Goal: Browse casually: Explore the website without a specific task or goal

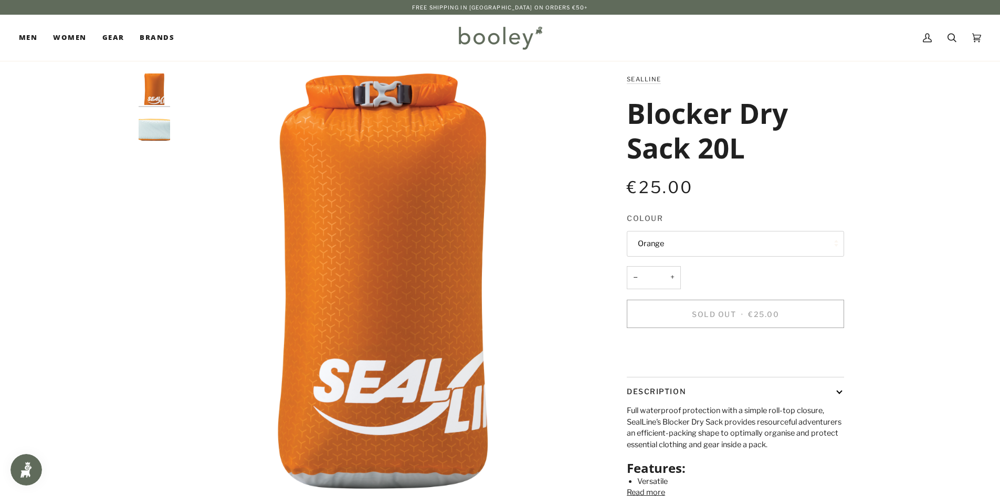
click at [666, 238] on button "Orange" at bounding box center [735, 244] width 217 height 26
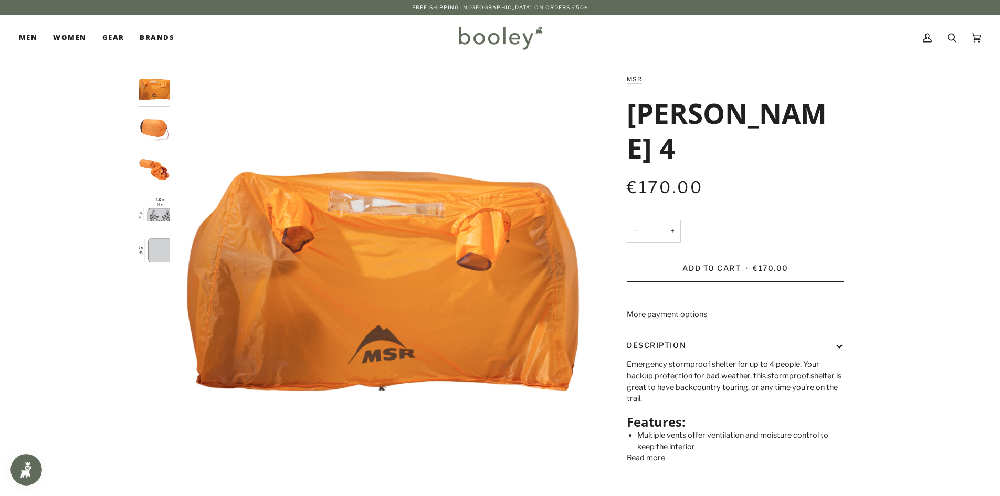
click at [145, 123] on img "MSR Munro Bothy 4 - Booley Galway" at bounding box center [154, 129] width 31 height 31
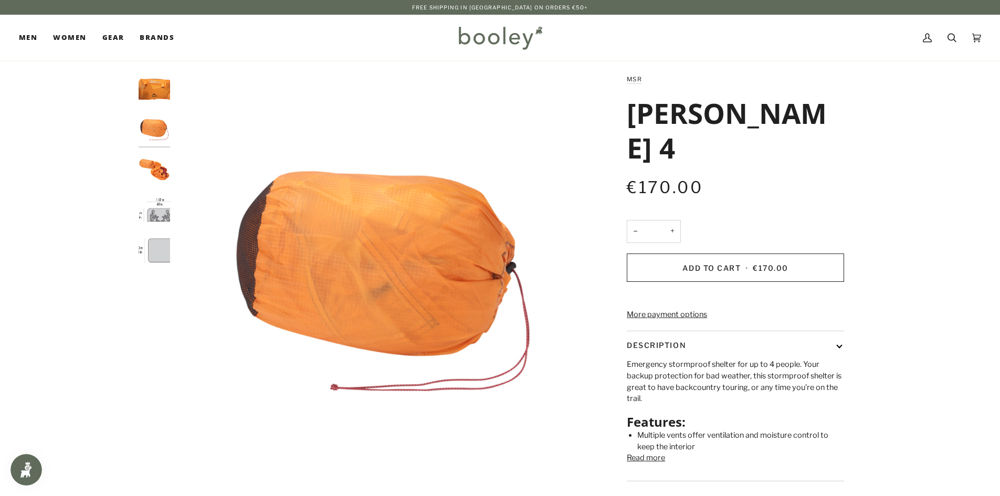
click at [157, 167] on img "MSR Munro Bothy 4 - Booley Galway" at bounding box center [154, 169] width 31 height 31
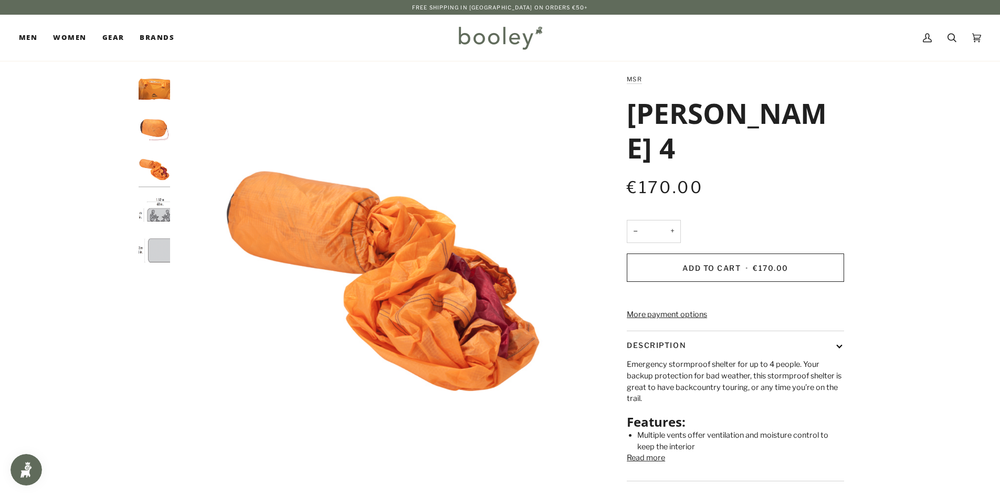
drag, startPoint x: 155, startPoint y: 211, endPoint x: 160, endPoint y: 257, distance: 47.0
click at [156, 211] on img "MSR Munro Bothy 4 - Booley Galway" at bounding box center [154, 209] width 31 height 31
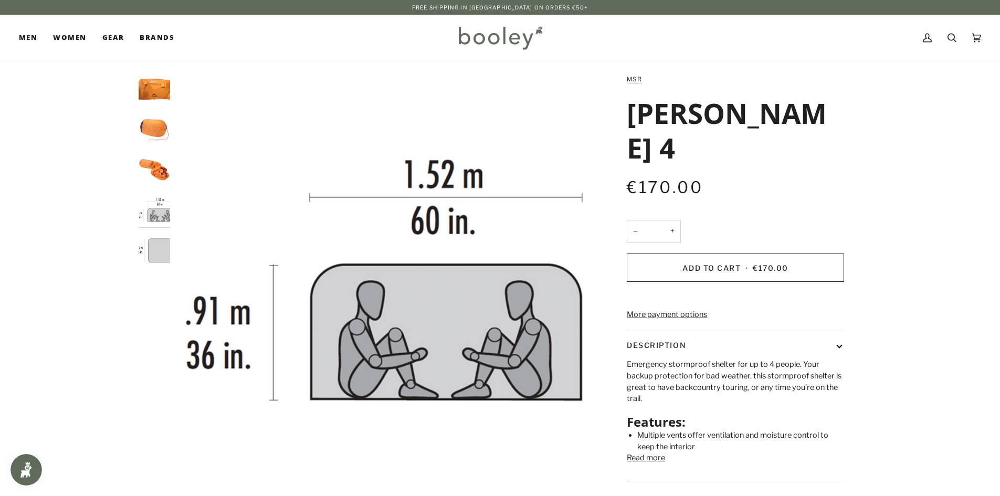
click at [159, 257] on img "MSR Munro Bothy 4 - Booley Galway" at bounding box center [154, 250] width 31 height 31
